Goal: Manage account settings

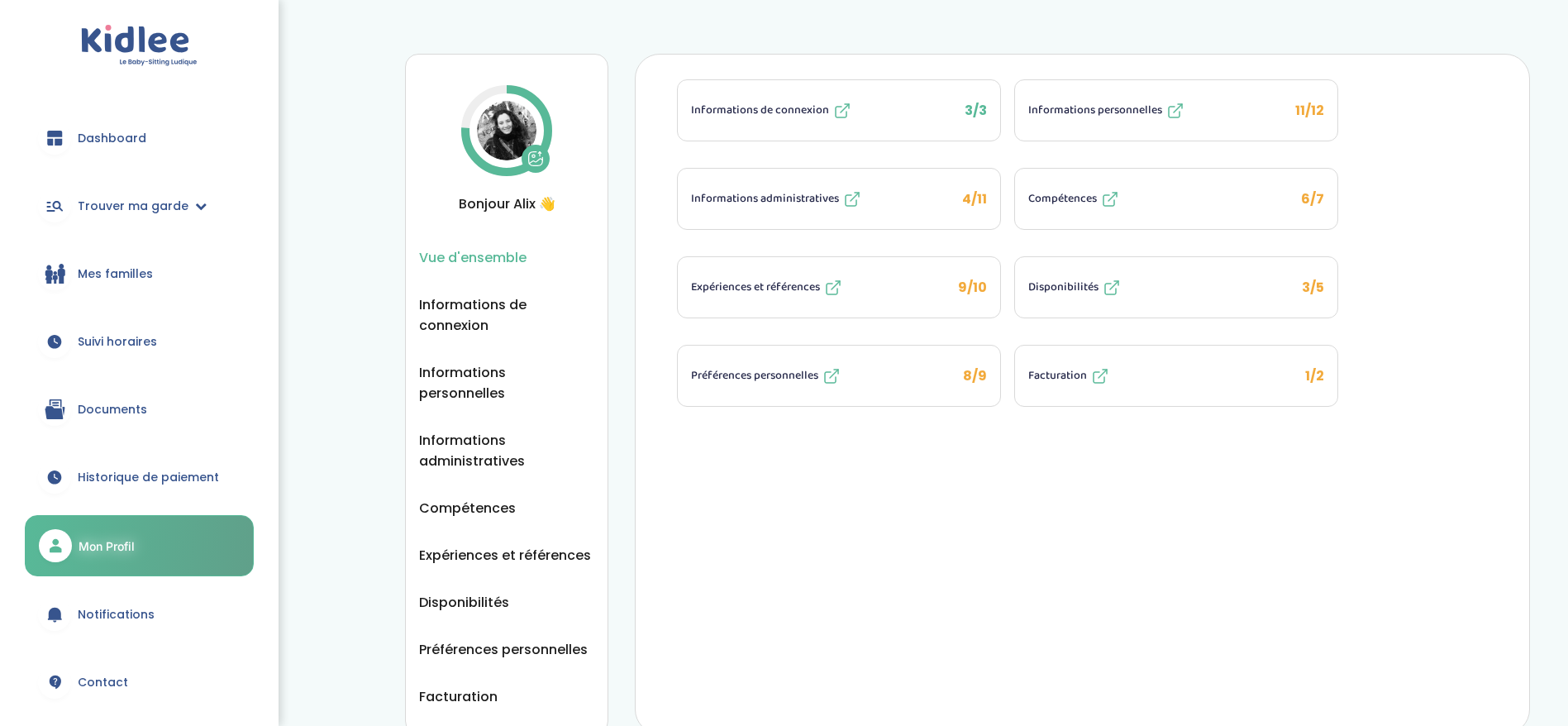
click at [1131, 133] on button "Informations personnelles 11/12" at bounding box center [1176, 110] width 322 height 61
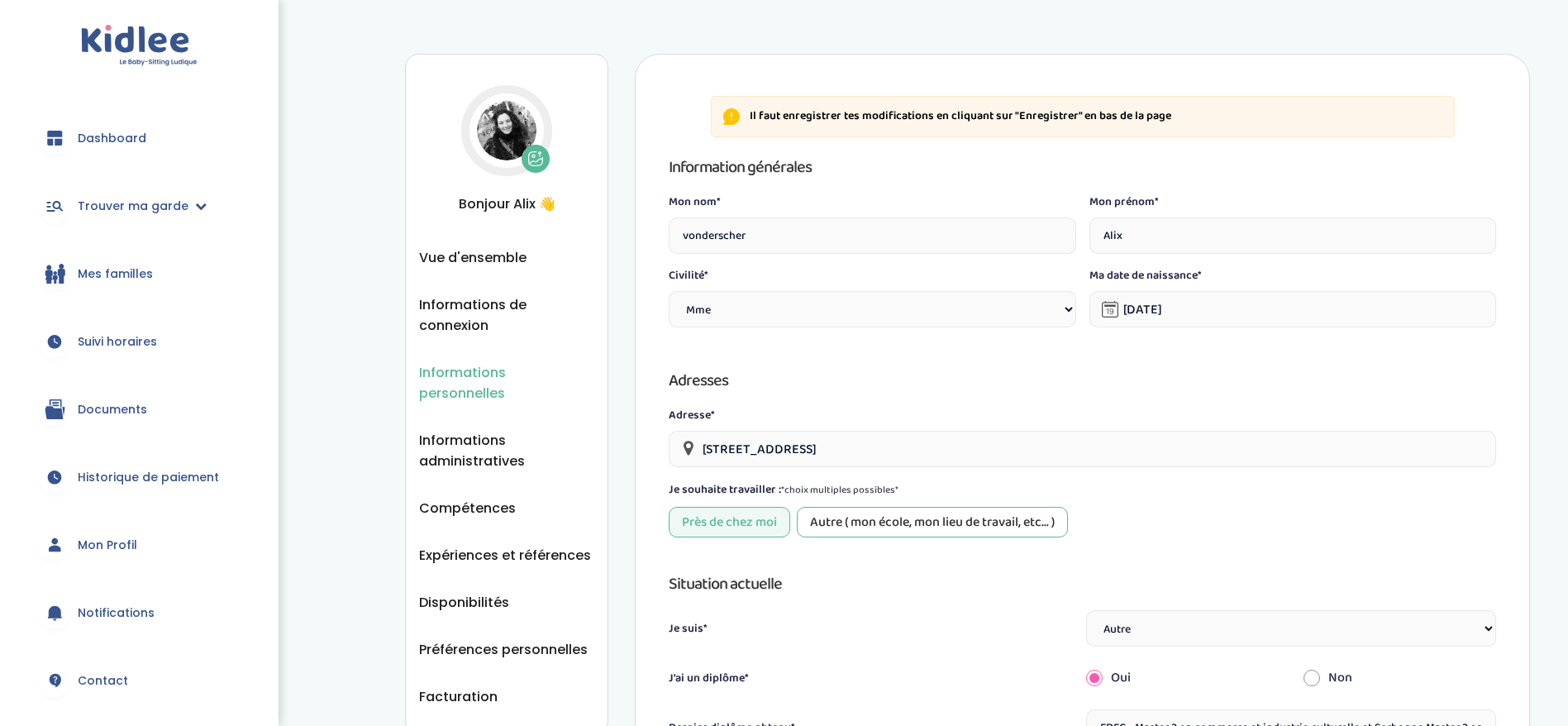
select select "1"
select select "6"
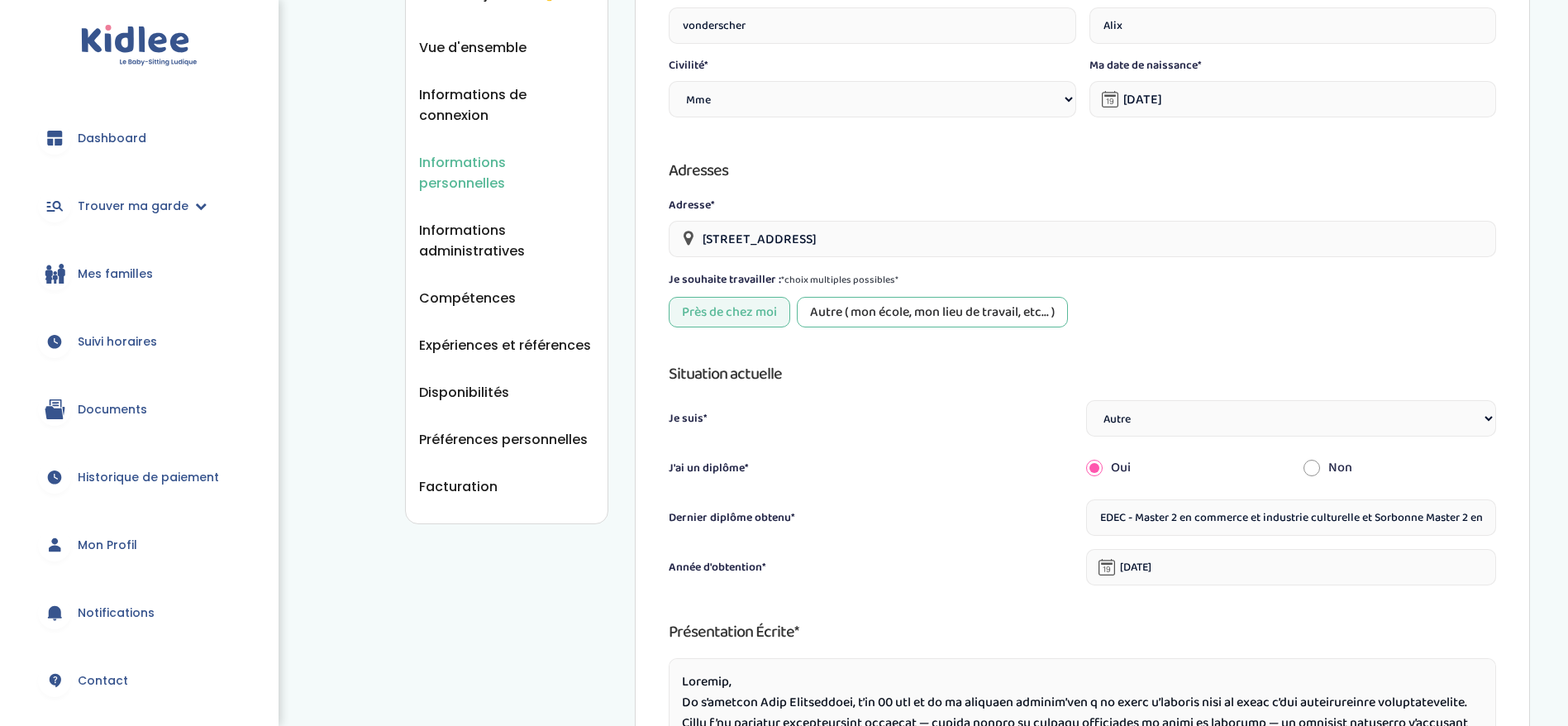
scroll to position [248, 0]
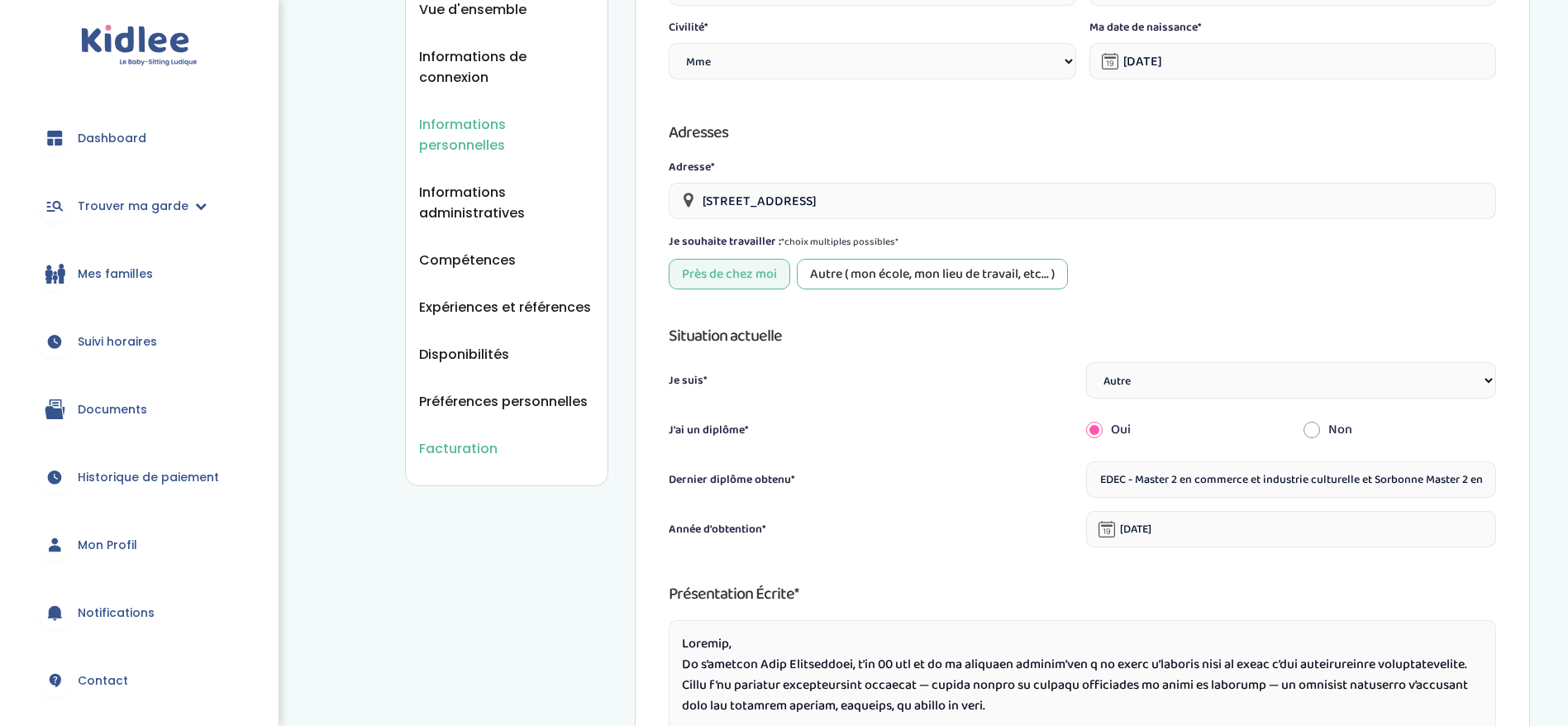
click at [473, 438] on span "Facturation" at bounding box center [458, 448] width 79 height 21
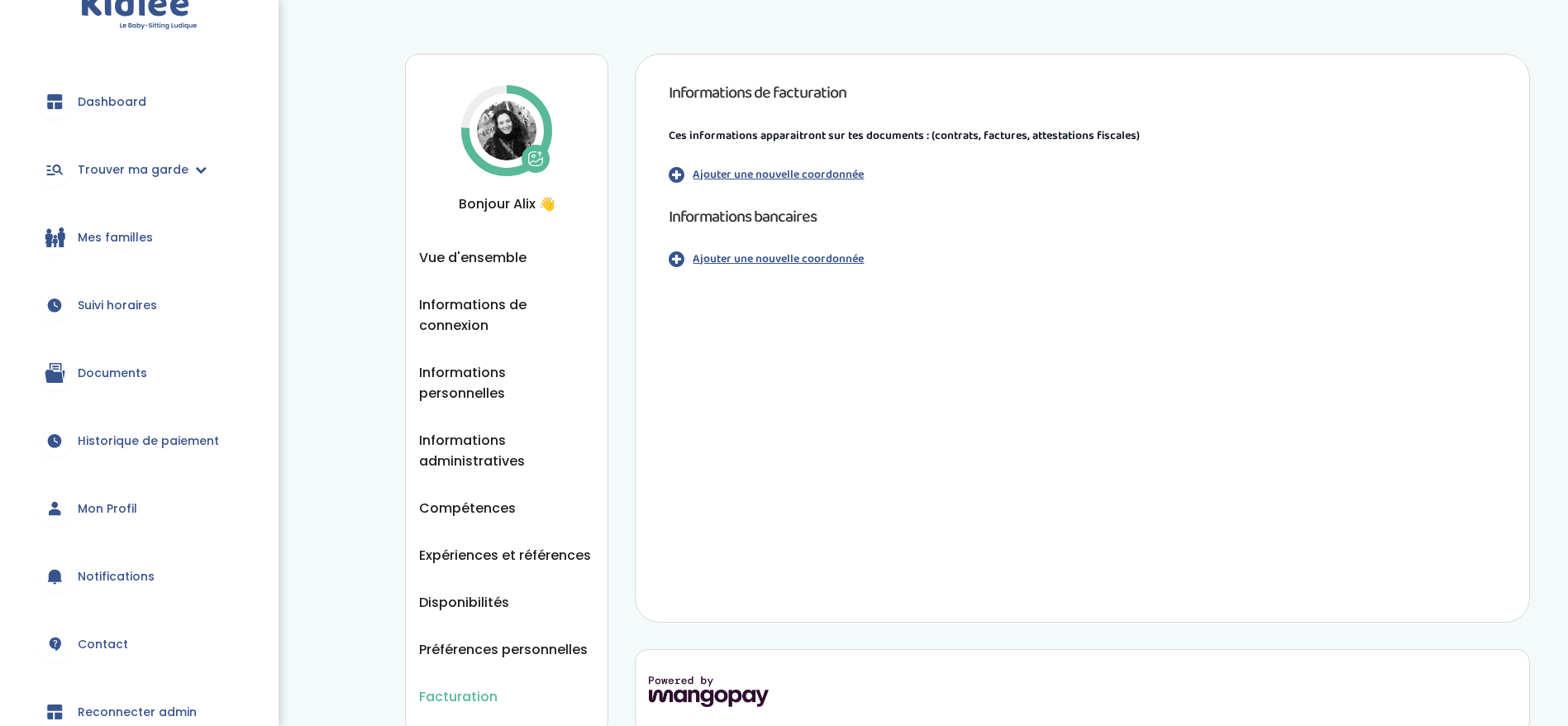
scroll to position [206, 0]
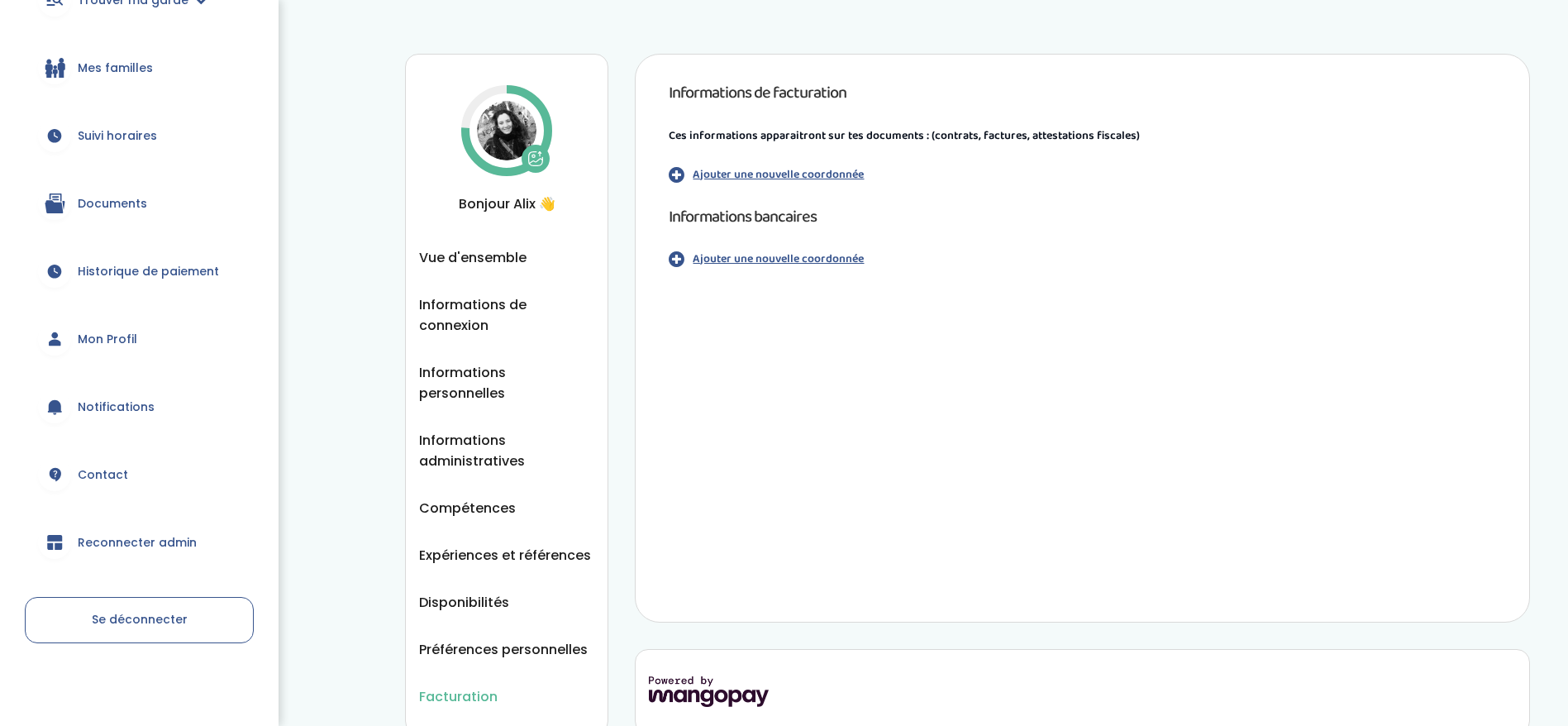
click at [111, 533] on link "Reconnecter admin" at bounding box center [139, 542] width 229 height 60
